Goal: Task Accomplishment & Management: Manage account settings

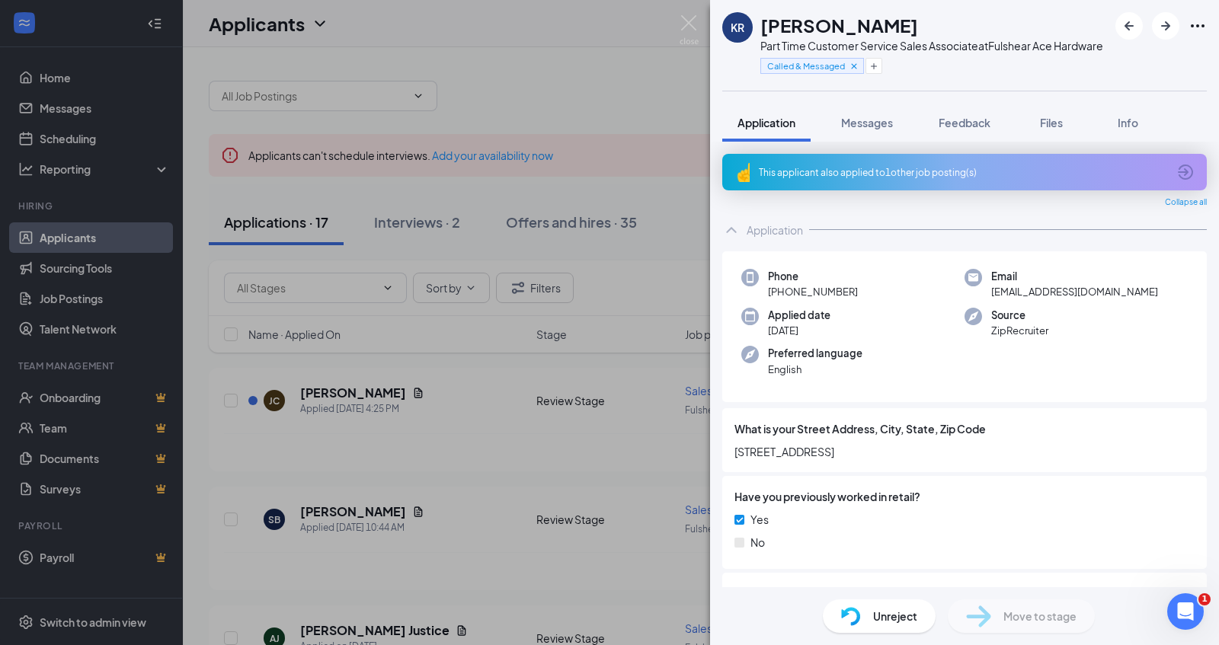
click at [492, 126] on div "KR [PERSON_NAME] Part Time Customer Service Sales Associate at Fulshear Ace Har…" at bounding box center [609, 322] width 1219 height 645
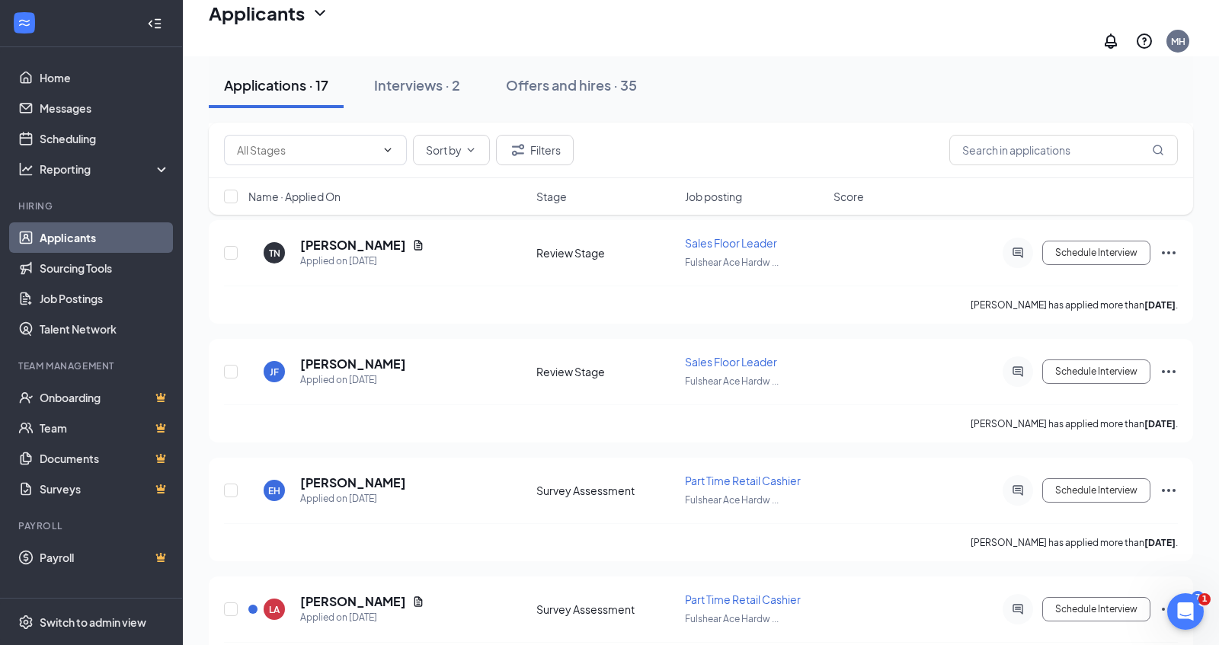
scroll to position [511, 0]
click at [330, 357] on h5 "[PERSON_NAME]" at bounding box center [353, 365] width 106 height 17
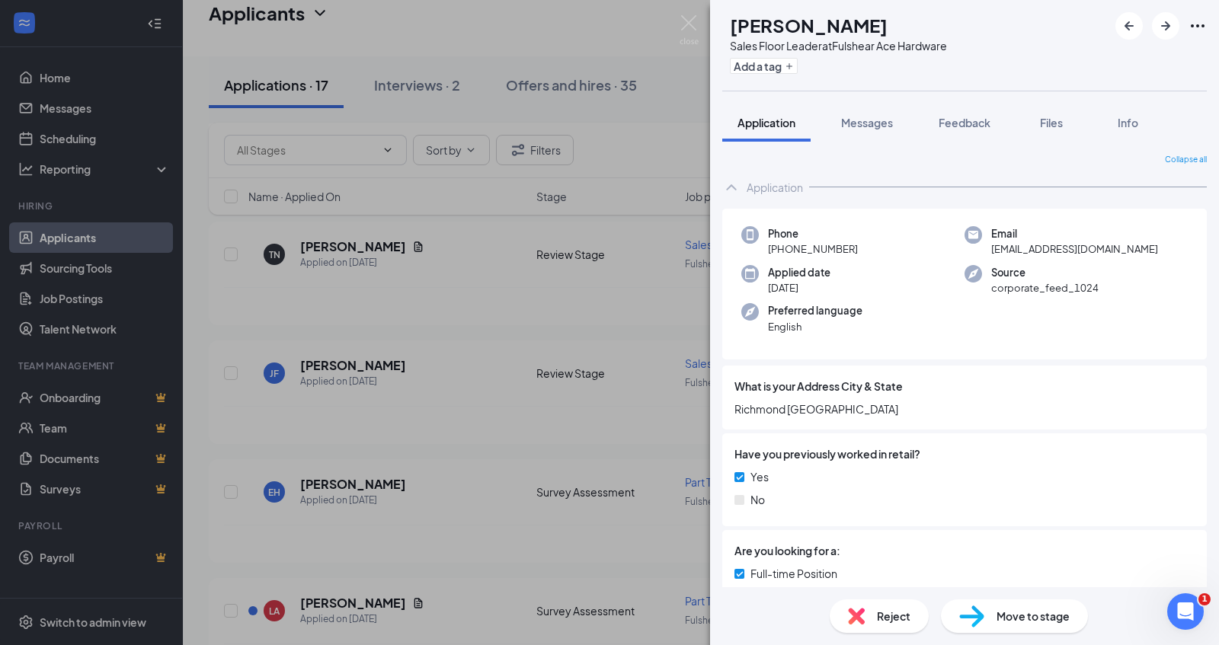
click at [615, 388] on div "[PERSON_NAME] Sales Floor Leader at Fulshear Ace Hardware Add a tag Application…" at bounding box center [609, 322] width 1219 height 645
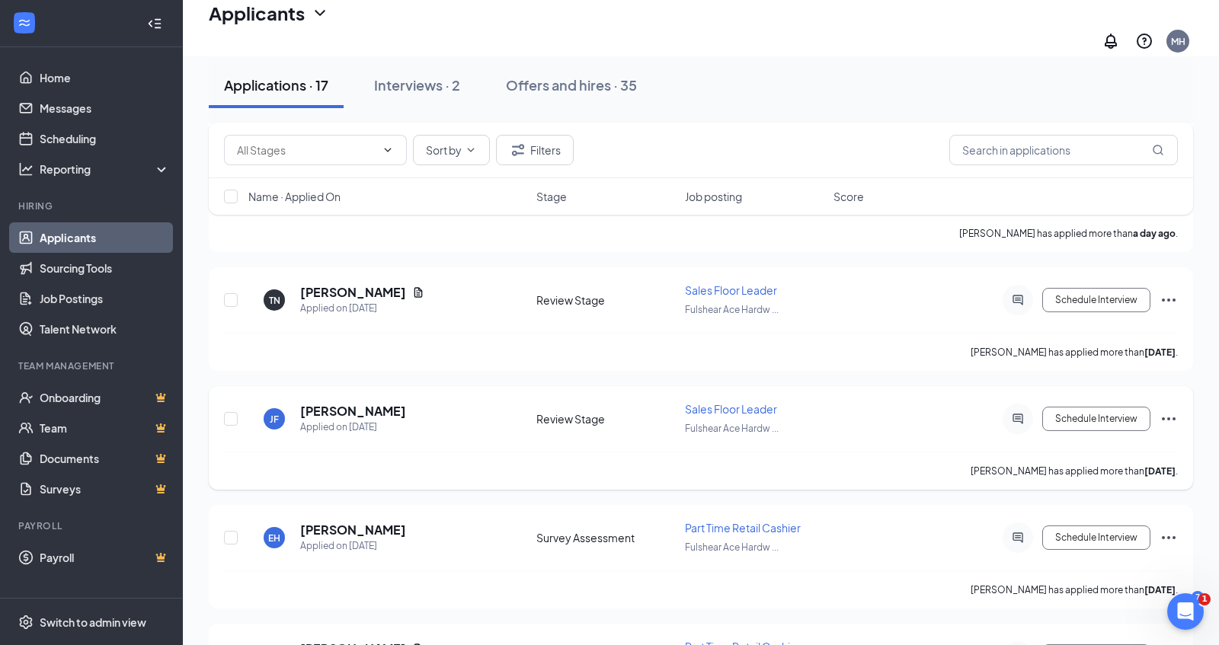
scroll to position [466, 0]
click at [329, 402] on h5 "[PERSON_NAME]" at bounding box center [353, 410] width 106 height 17
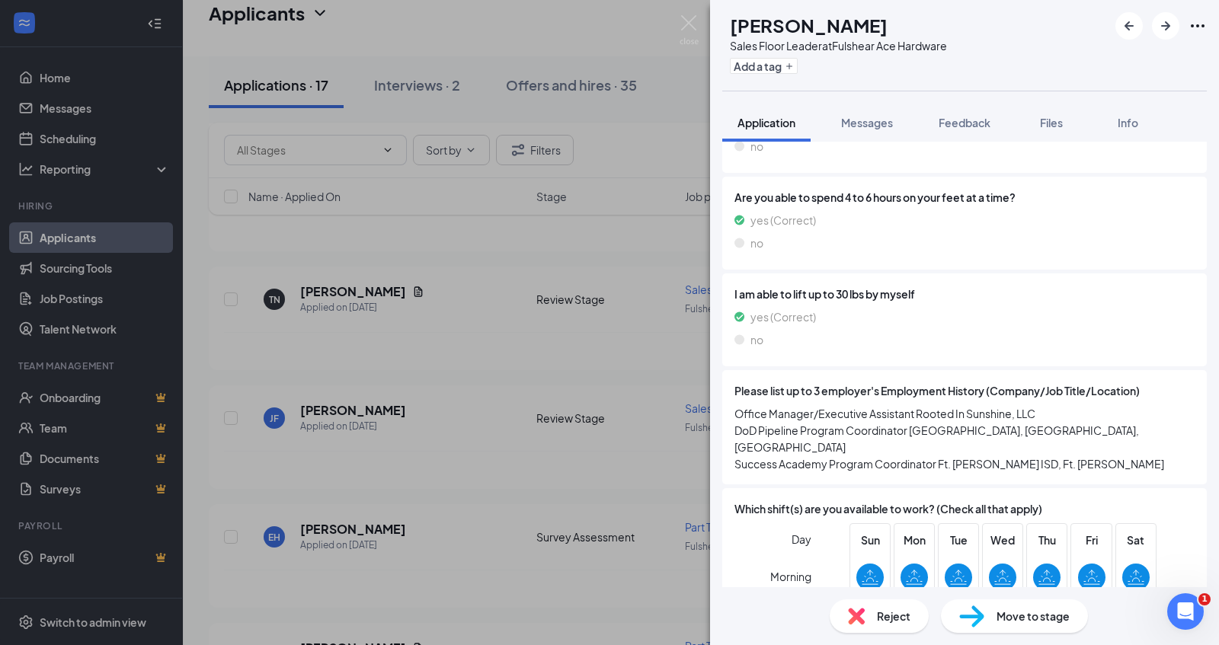
scroll to position [1042, 0]
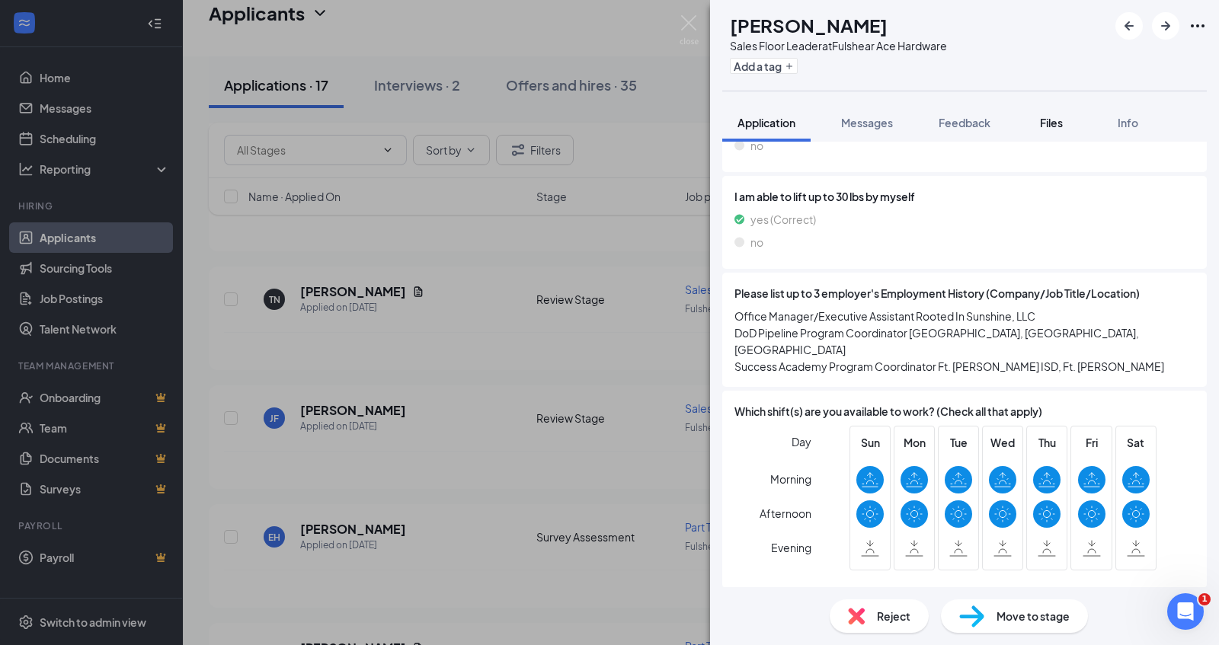
click at [1053, 119] on span "Files" at bounding box center [1051, 123] width 23 height 14
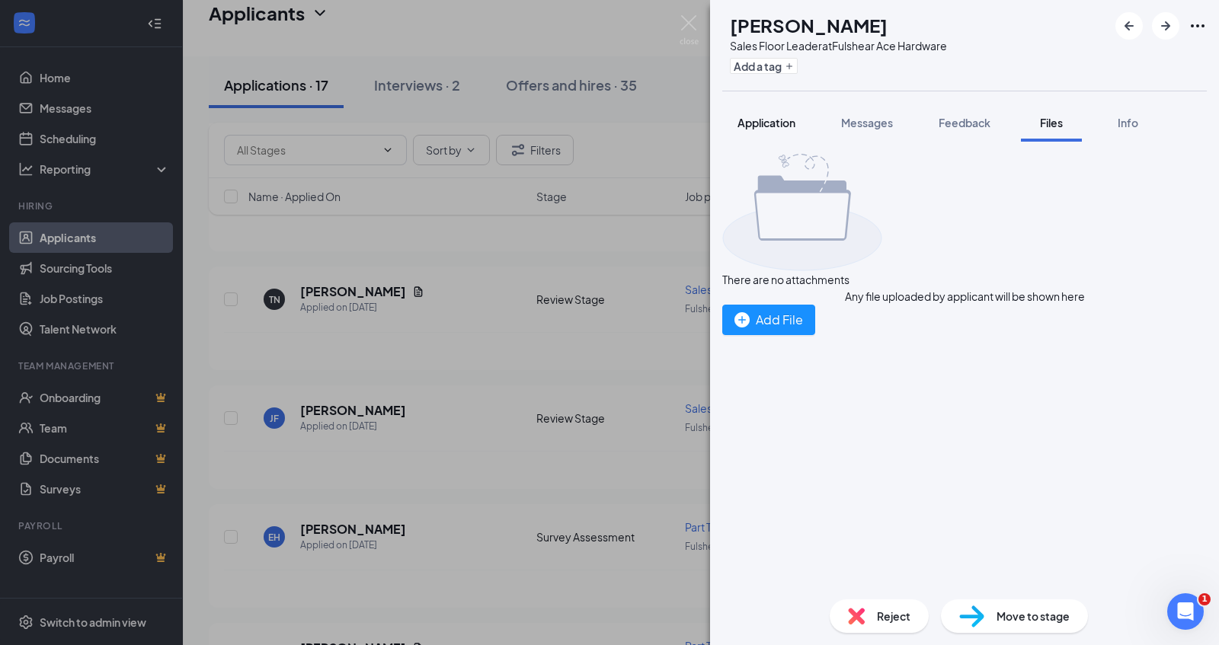
click at [760, 118] on span "Application" at bounding box center [766, 123] width 58 height 14
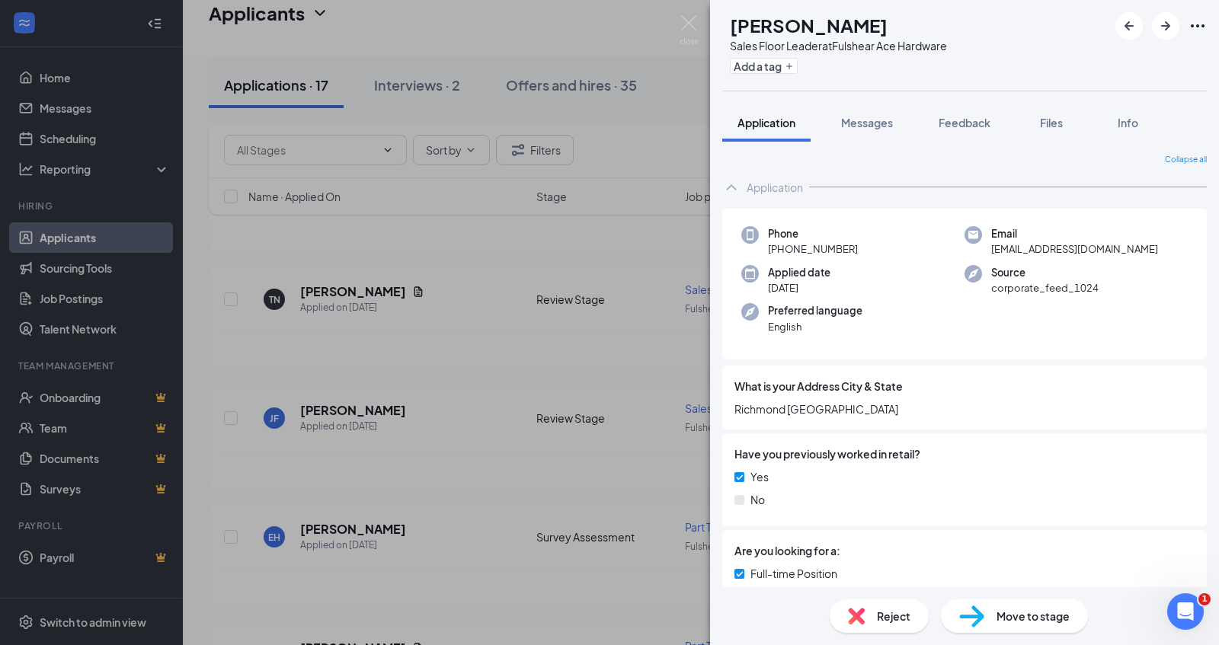
click at [203, 418] on div "[PERSON_NAME] Sales Floor Leader at Fulshear Ace Hardware Add a tag Application…" at bounding box center [609, 322] width 1219 height 645
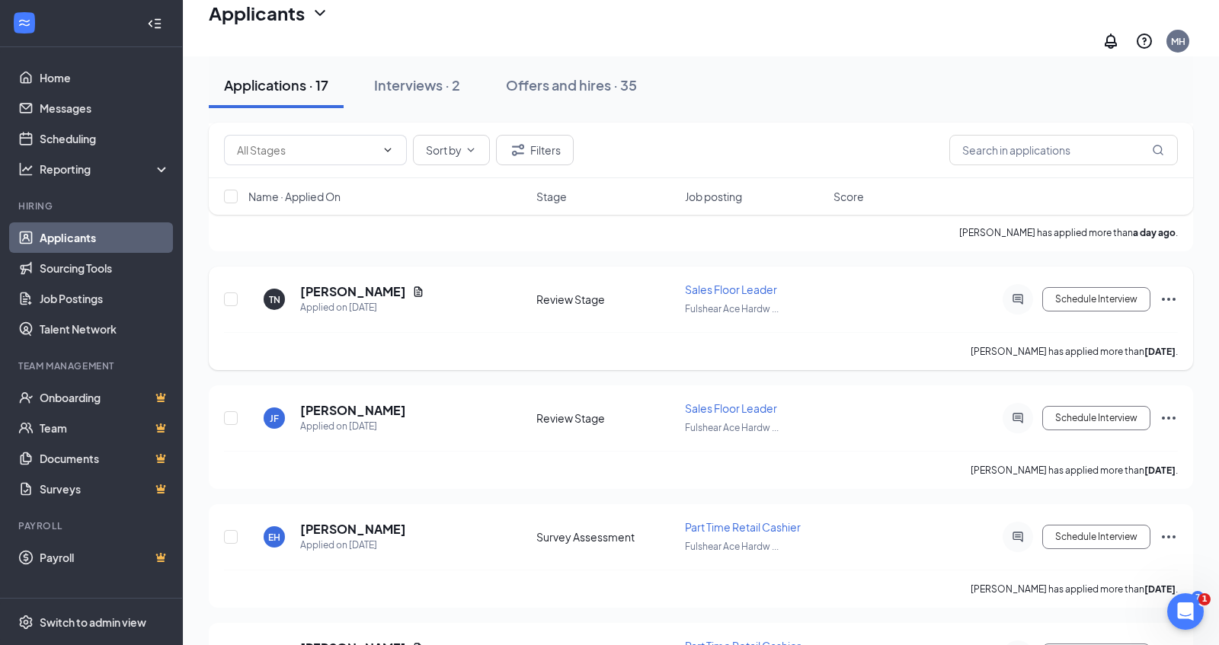
click at [328, 283] on h5 "[PERSON_NAME]" at bounding box center [353, 291] width 106 height 17
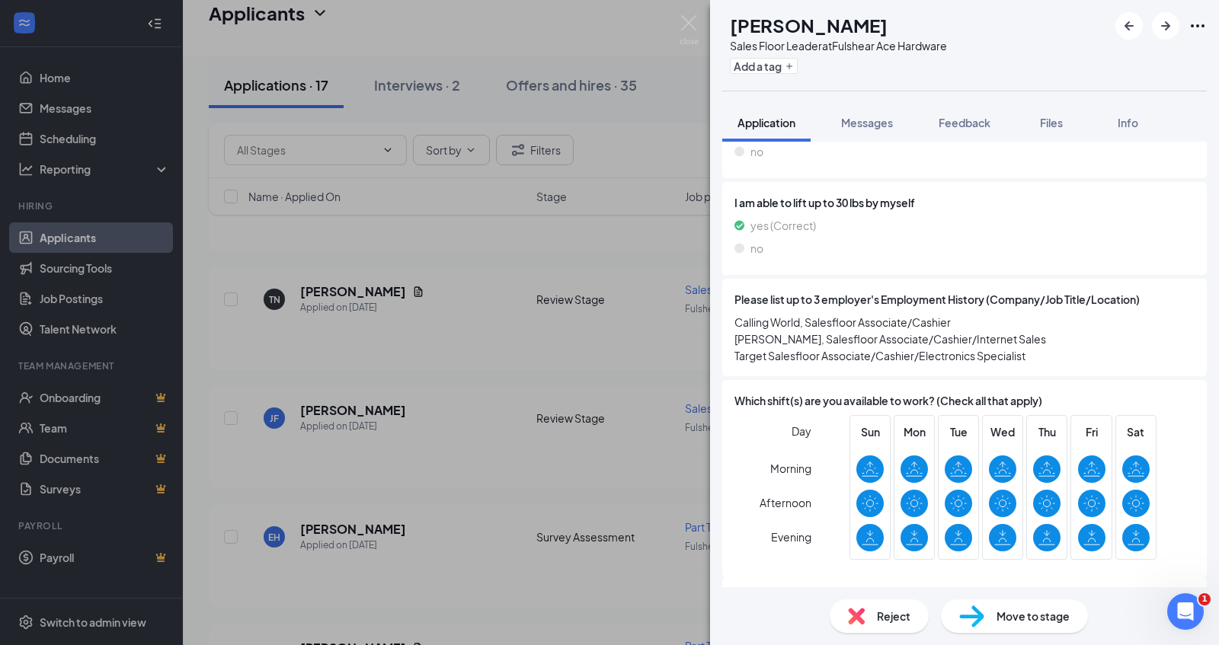
scroll to position [1043, 0]
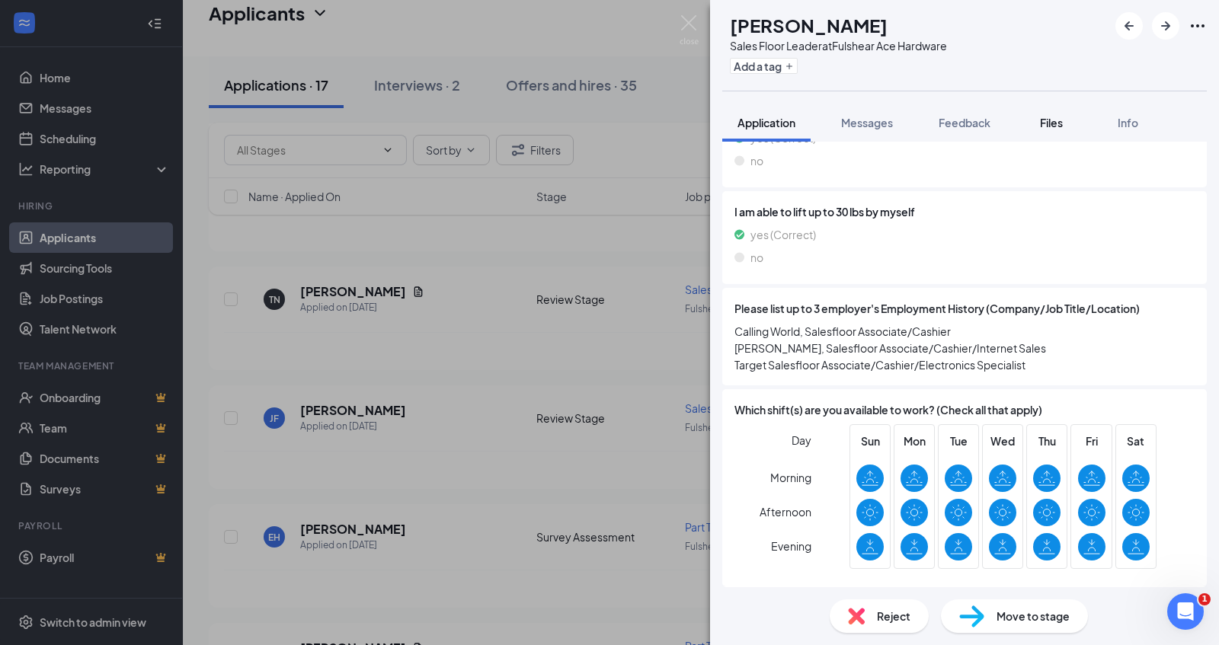
click at [1053, 124] on span "Files" at bounding box center [1051, 123] width 23 height 14
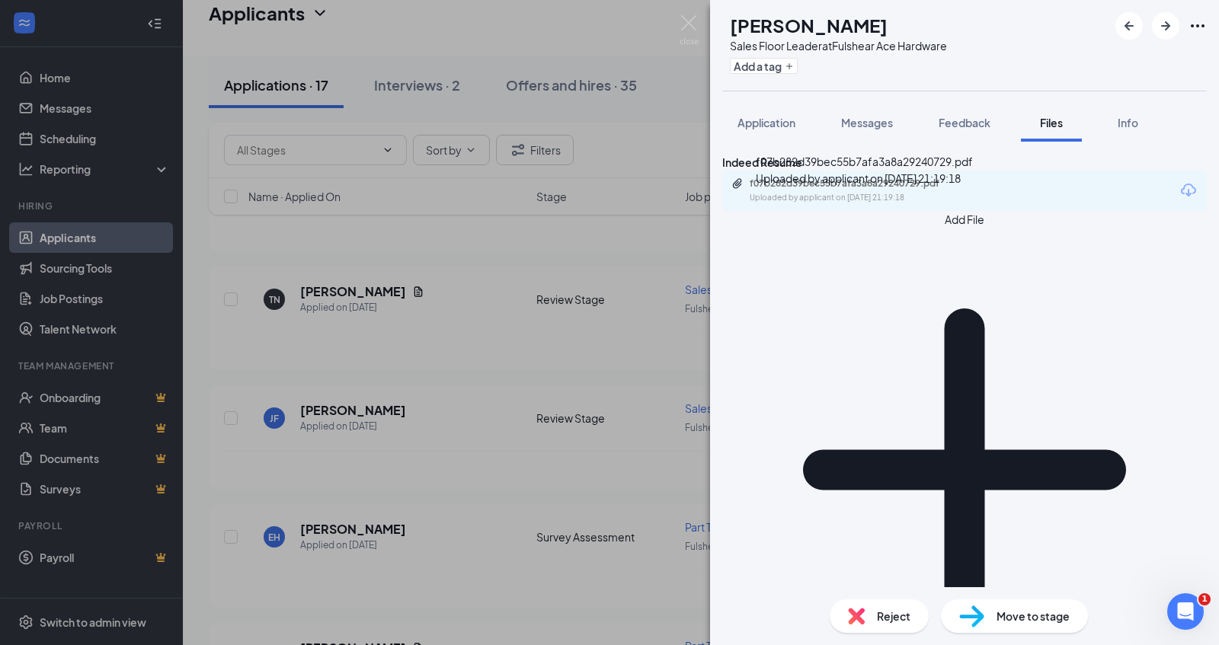
click at [887, 190] on div "f07b282d39bec55b7afa3a8a29240729.pdf" at bounding box center [856, 183] width 213 height 12
click at [189, 356] on div "TN [PERSON_NAME] Sales Floor Leader at Fulshear Ace Hardware Add a tag Applicat…" at bounding box center [609, 322] width 1219 height 645
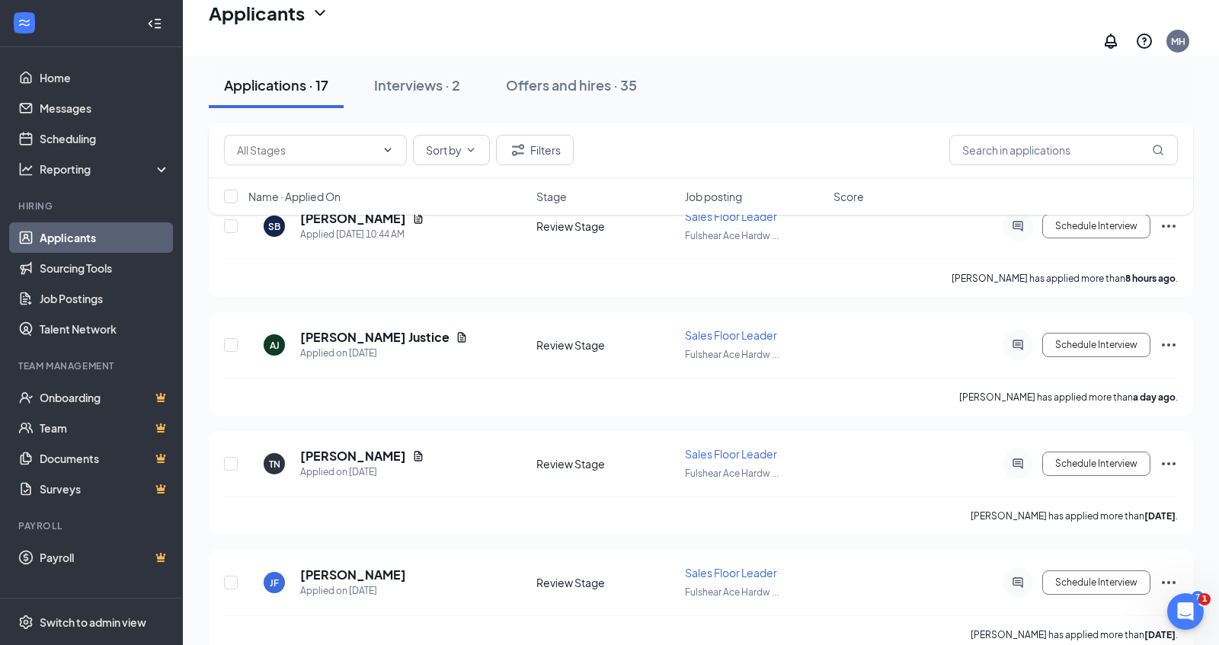
scroll to position [298, 0]
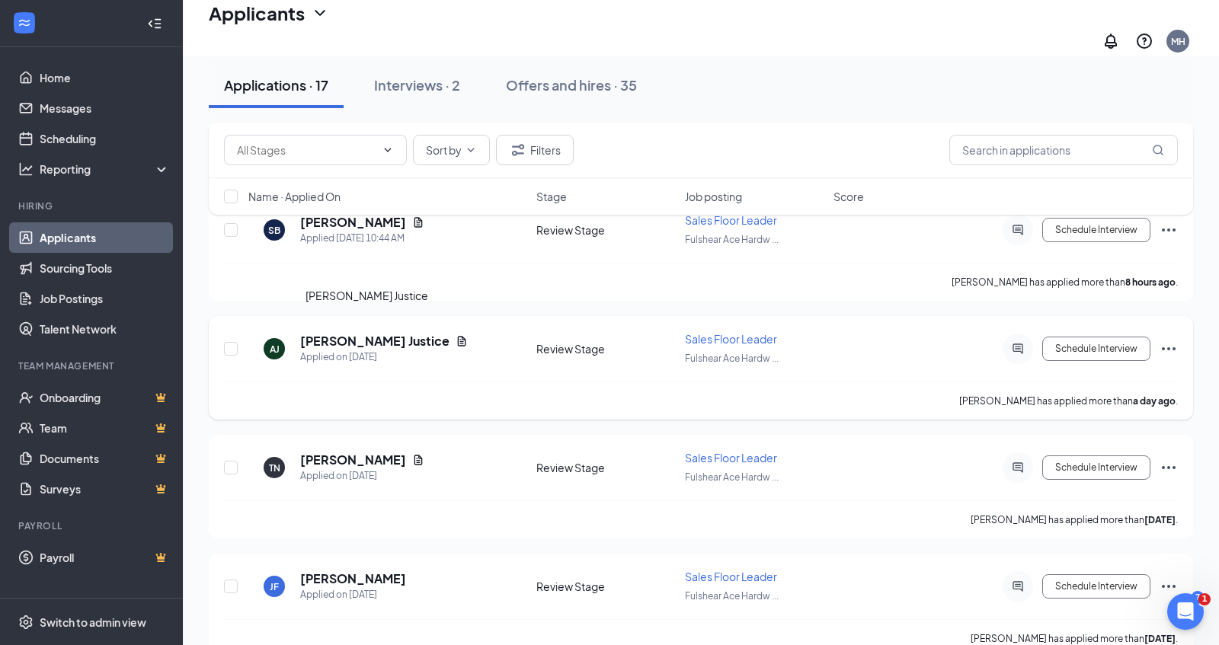
click at [363, 333] on h5 "[PERSON_NAME] Justice" at bounding box center [374, 341] width 149 height 17
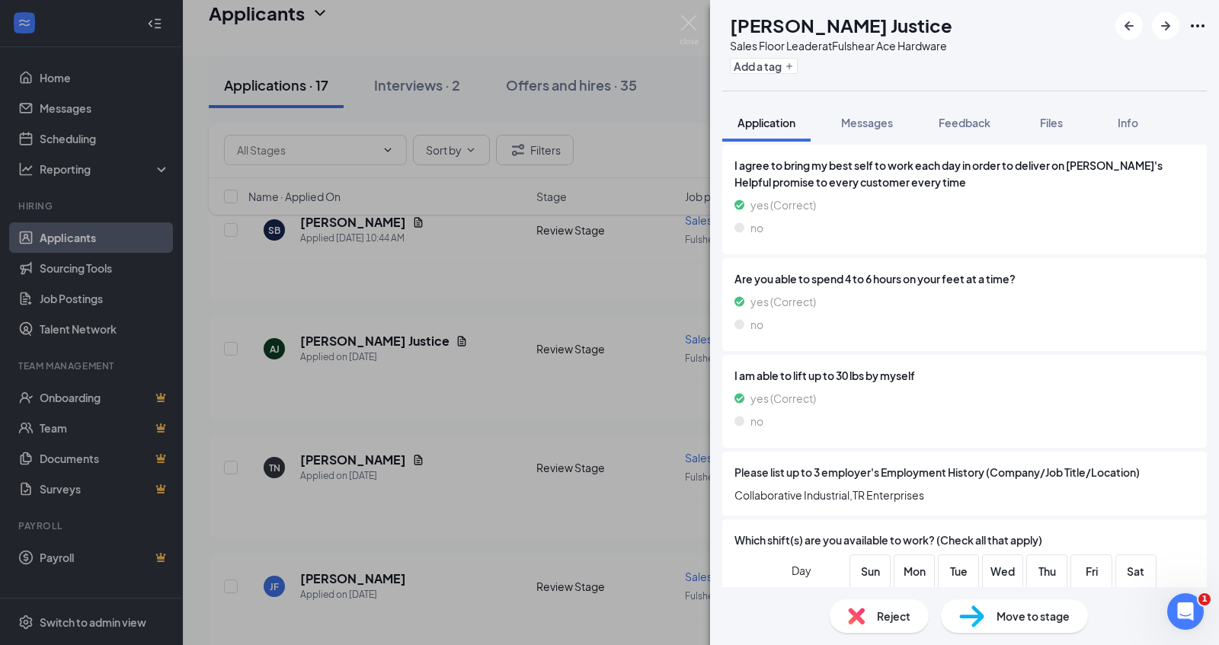
scroll to position [1076, 0]
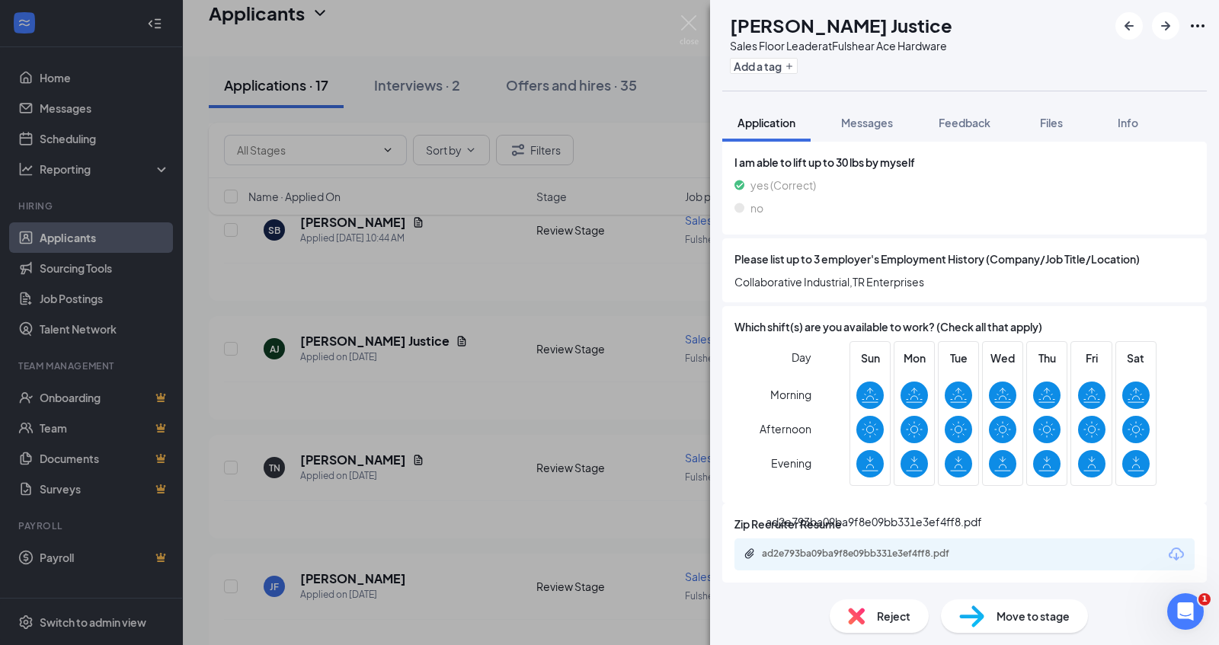
click at [791, 555] on div "ad2e793ba09ba9f8e09bb331e3ef4ff8.pdf" at bounding box center [868, 554] width 213 height 12
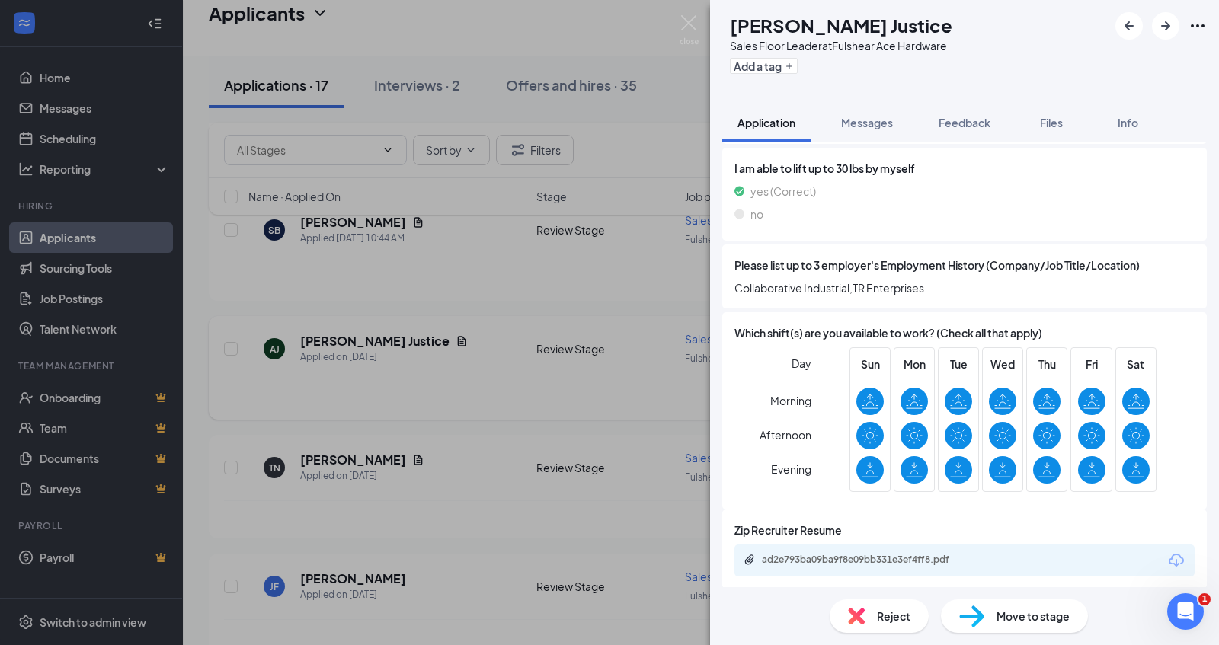
click at [179, 362] on div "[PERSON_NAME] Justice Sales Floor Leader at Fulshear Ace Hardware Add a tag App…" at bounding box center [609, 322] width 1219 height 645
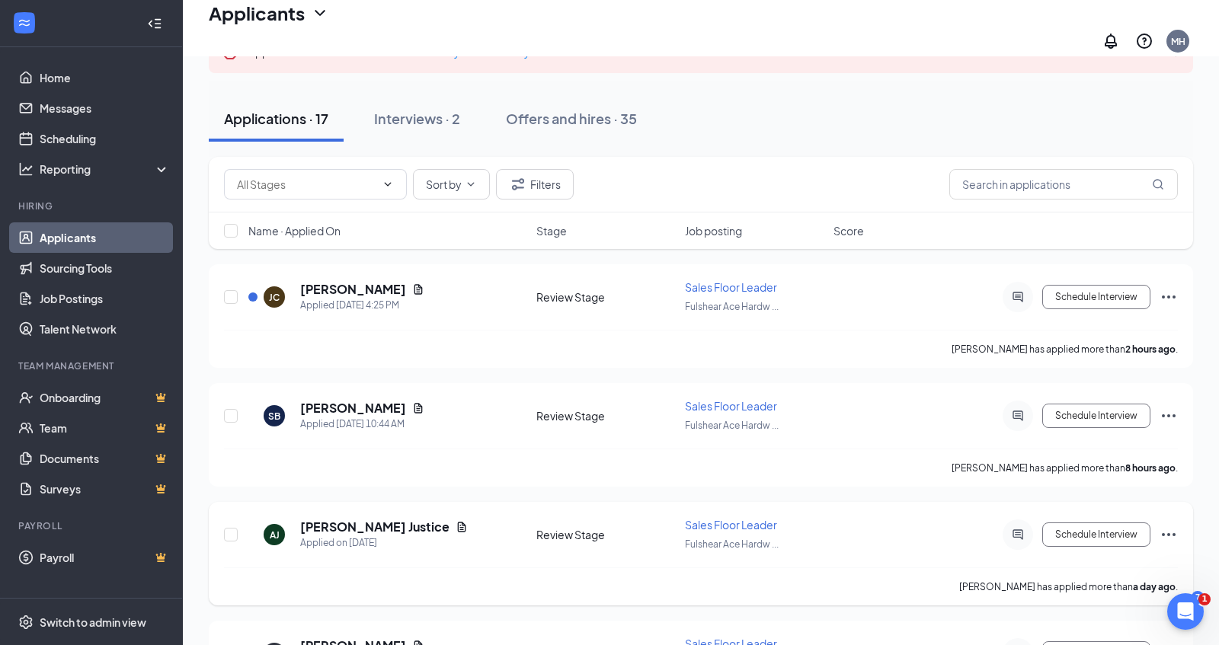
scroll to position [107, 0]
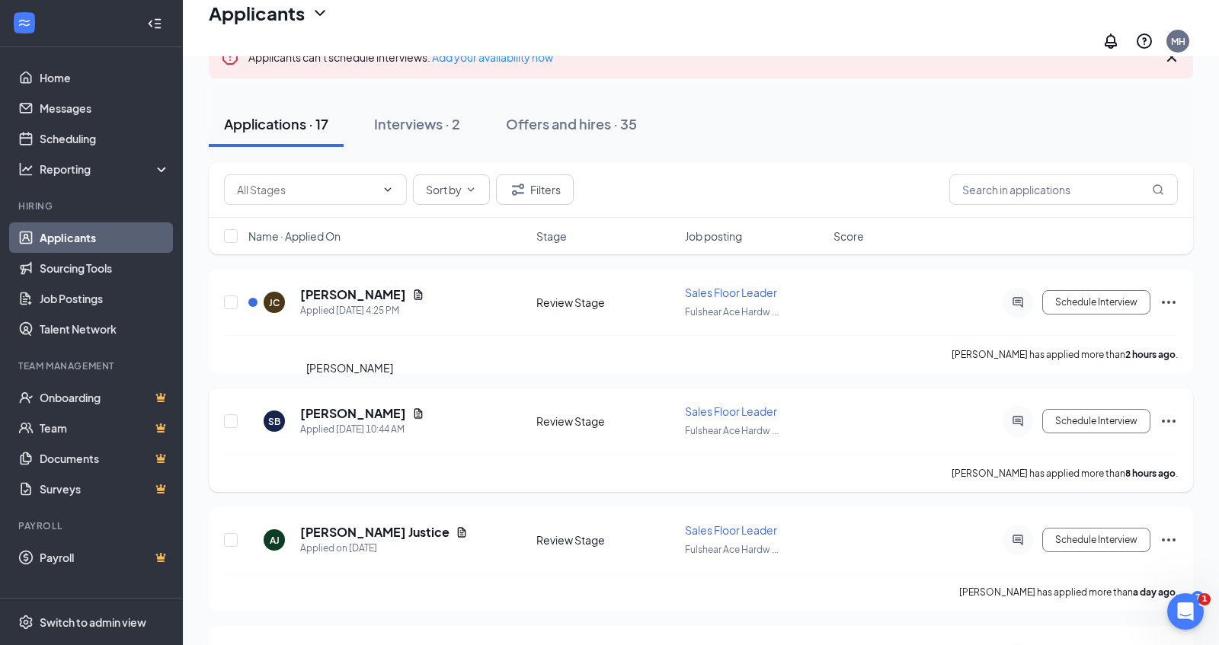
click at [348, 405] on h5 "[PERSON_NAME]" at bounding box center [353, 413] width 106 height 17
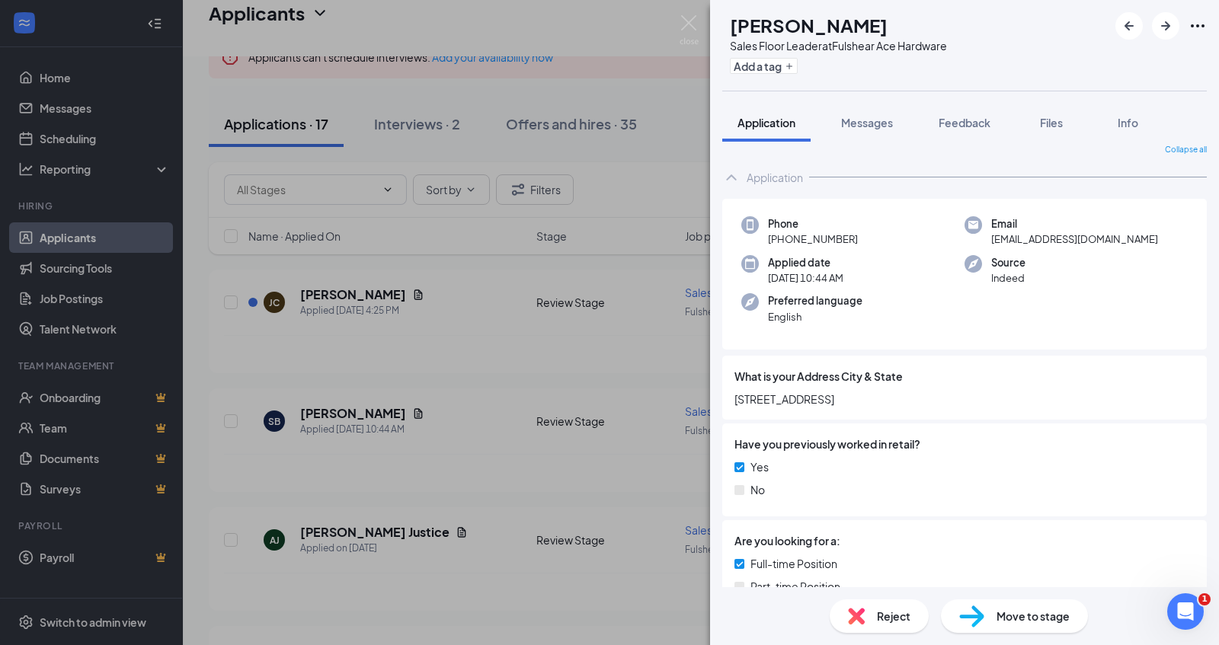
scroll to position [13, 0]
